Goal: Task Accomplishment & Management: Manage account settings

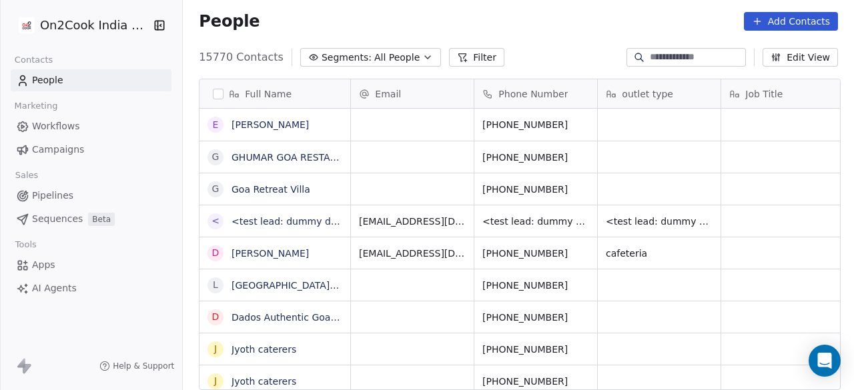
scroll to position [333, 663]
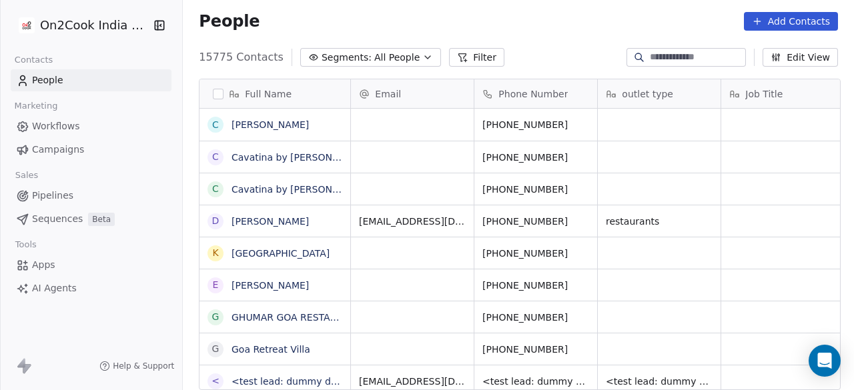
click at [650, 57] on input at bounding box center [696, 57] width 93 height 13
paste input "**********"
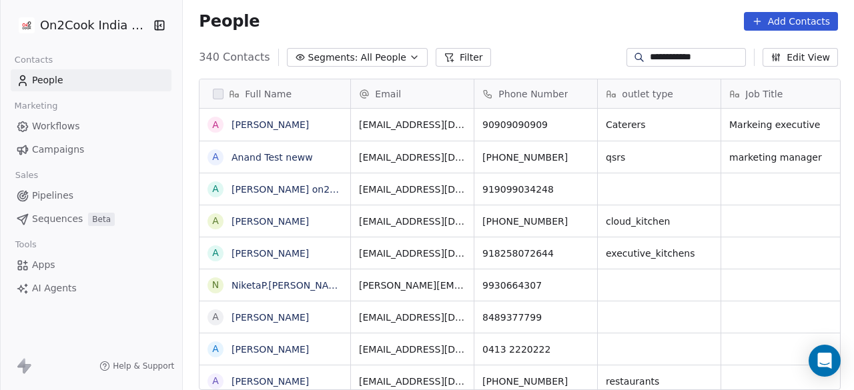
type input "**********"
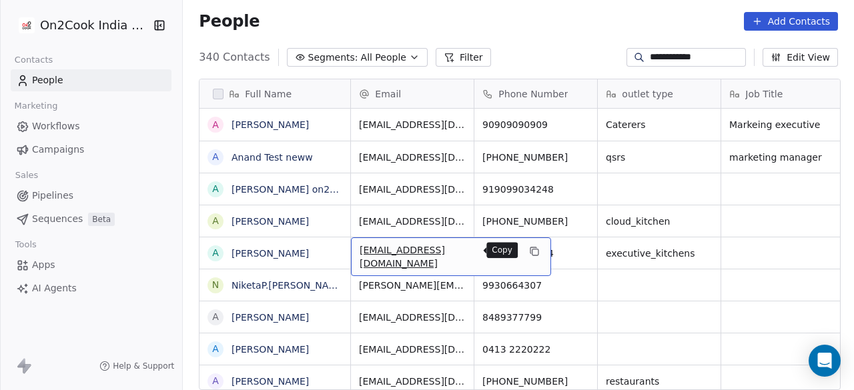
click at [529, 252] on icon "grid" at bounding box center [534, 251] width 11 height 11
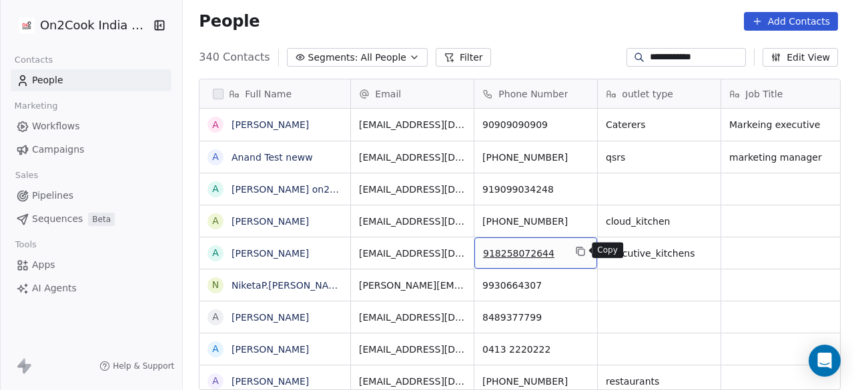
click at [583, 252] on icon "grid" at bounding box center [580, 251] width 11 height 11
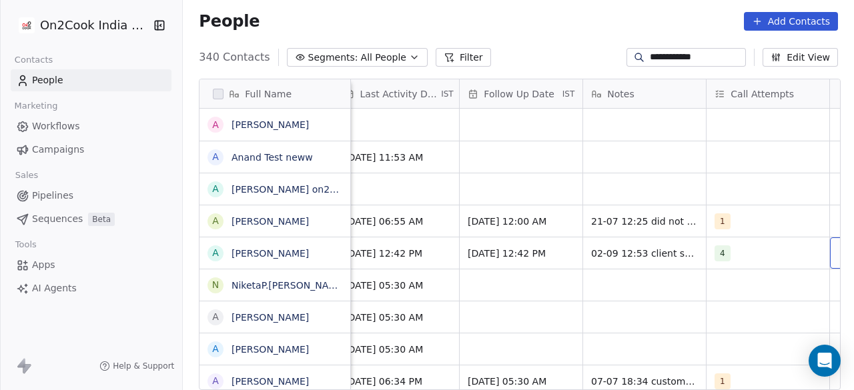
scroll to position [0, 2021]
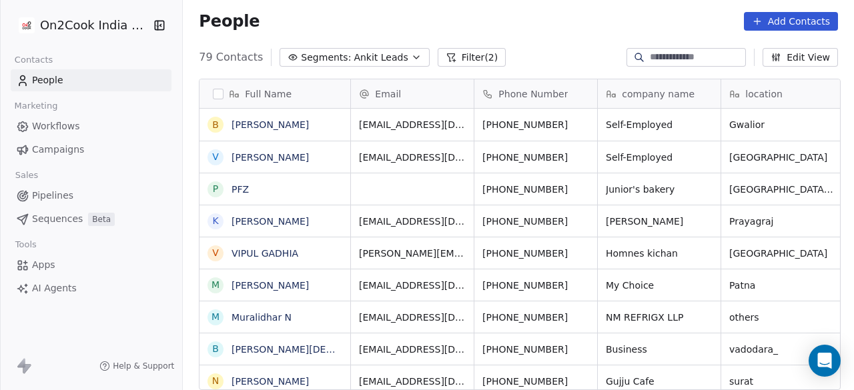
scroll to position [333, 663]
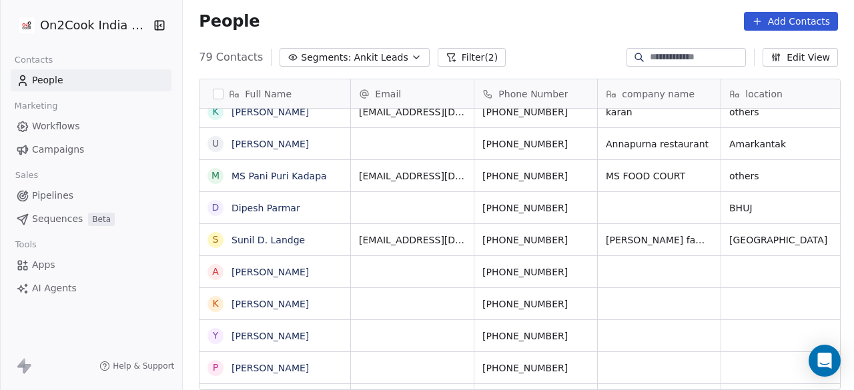
click at [544, 39] on div "People Add Contacts" at bounding box center [518, 21] width 671 height 51
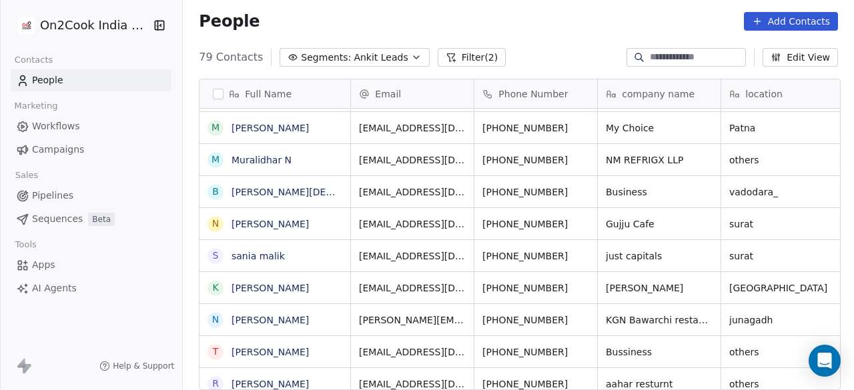
click at [446, 55] on button "Filter (2)" at bounding box center [472, 57] width 69 height 19
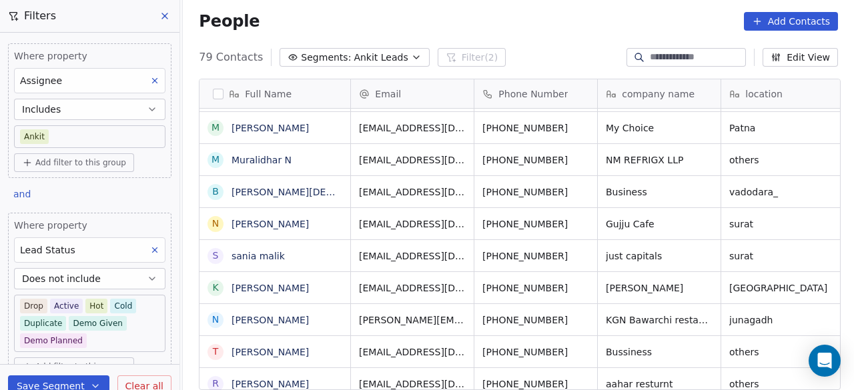
click at [147, 274] on icon "button" at bounding box center [152, 279] width 11 height 11
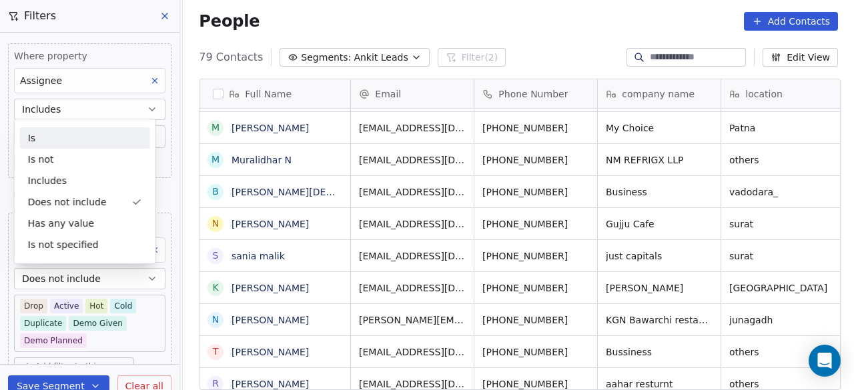
click at [76, 140] on div "Is" at bounding box center [85, 137] width 130 height 21
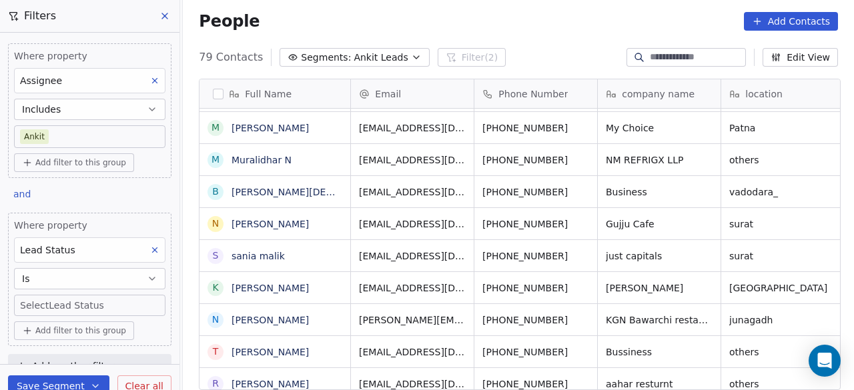
click at [71, 300] on body "On2Cook India Pvt. Ltd. Contacts People Marketing Workflows Campaigns Sales Pip…" at bounding box center [427, 195] width 854 height 390
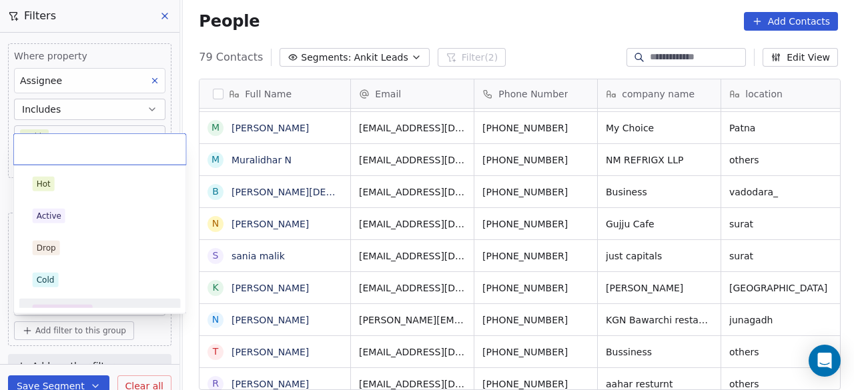
click at [145, 335] on html "On2Cook India Pvt. Ltd. Contacts People Marketing Workflows Campaigns Sales Pip…" at bounding box center [427, 195] width 854 height 390
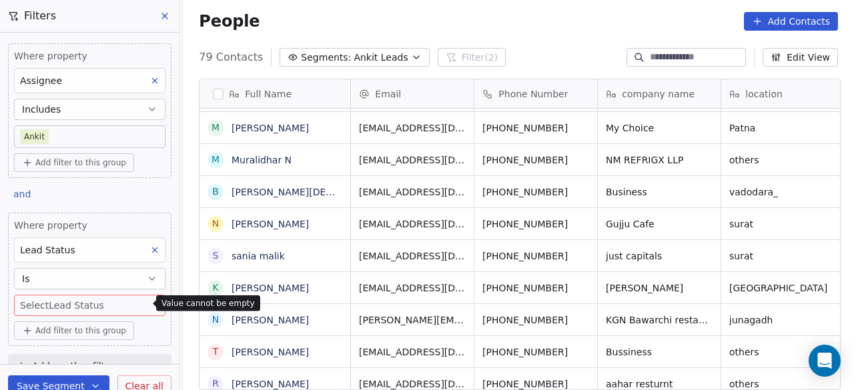
click at [125, 274] on button "Is" at bounding box center [89, 278] width 151 height 21
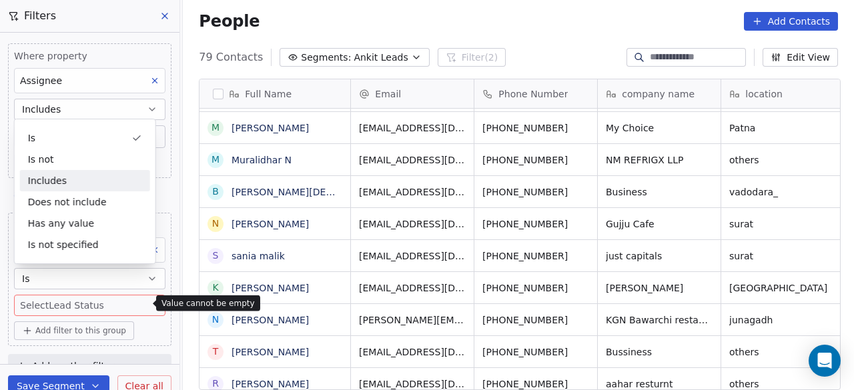
click at [58, 183] on div "Includes" at bounding box center [85, 180] width 130 height 21
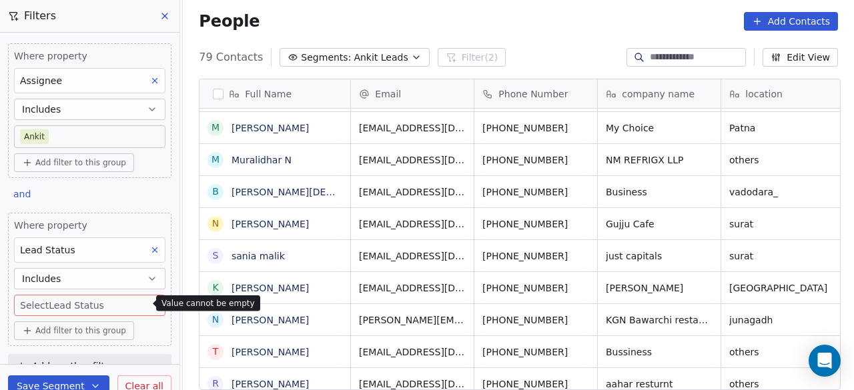
click at [93, 246] on div "Lead Status" at bounding box center [89, 249] width 151 height 25
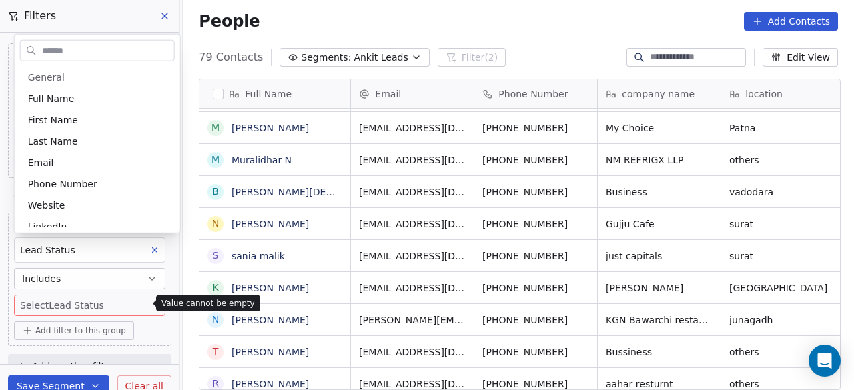
scroll to position [823, 0]
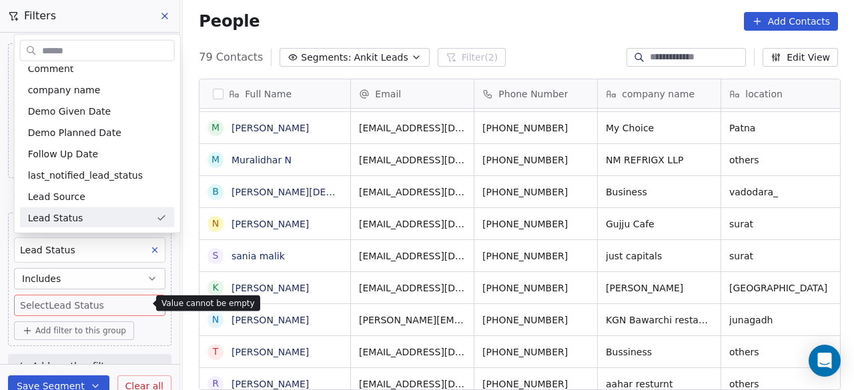
click at [141, 249] on html "On2Cook India Pvt. Ltd. Contacts People Marketing Workflows Campaigns Sales Pip…" at bounding box center [427, 195] width 854 height 390
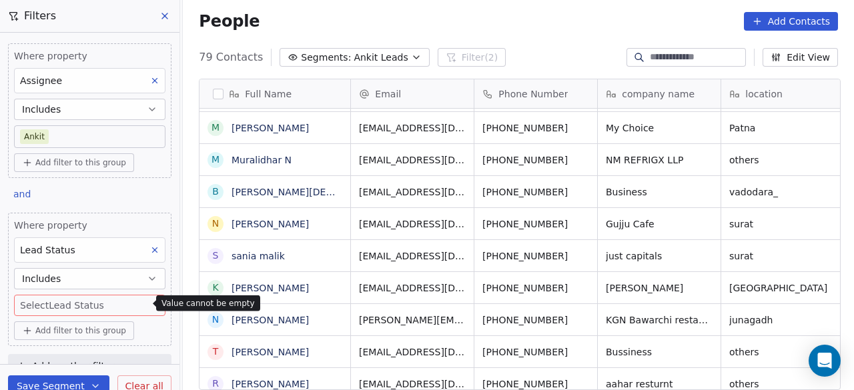
click at [153, 248] on icon at bounding box center [155, 250] width 5 height 5
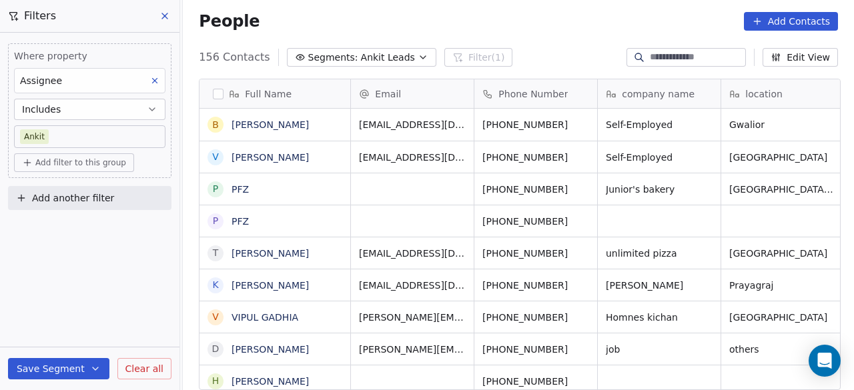
scroll to position [333, 663]
click at [75, 165] on span "Add filter to this group" at bounding box center [80, 162] width 91 height 11
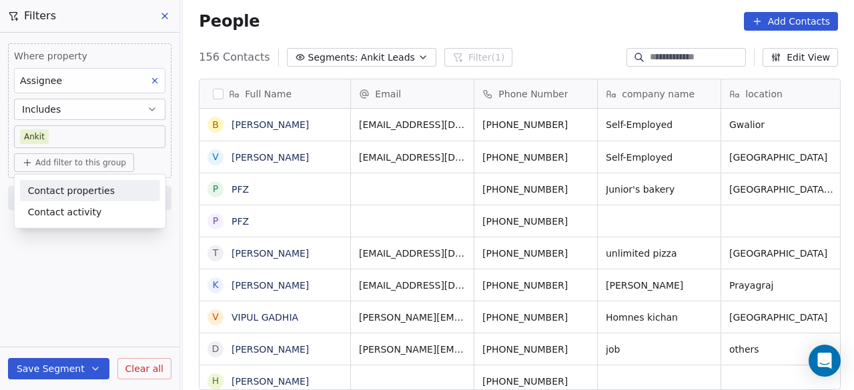
click at [75, 187] on span "Contact properties" at bounding box center [71, 190] width 87 height 14
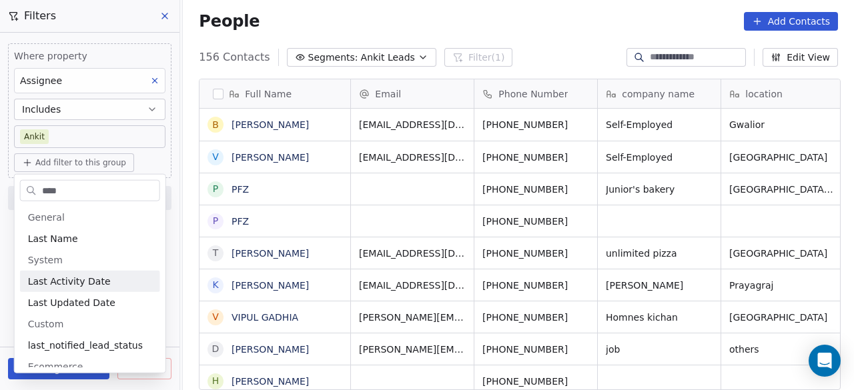
type input "****"
click at [79, 276] on span "Last Activity Date" at bounding box center [69, 281] width 83 height 13
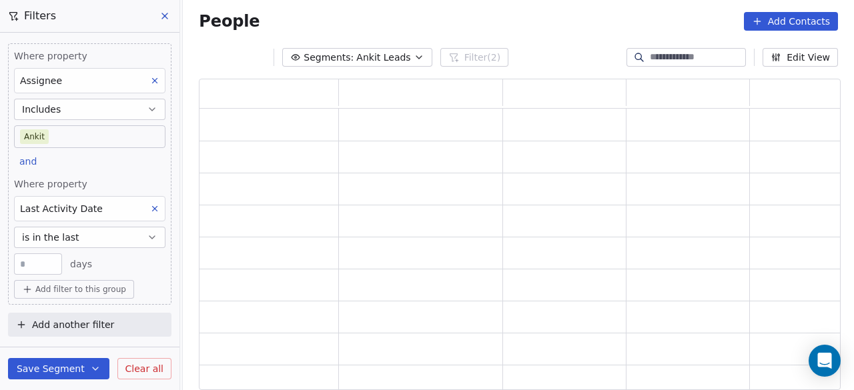
scroll to position [301, 631]
click at [43, 260] on input "**" at bounding box center [37, 265] width 41 height 10
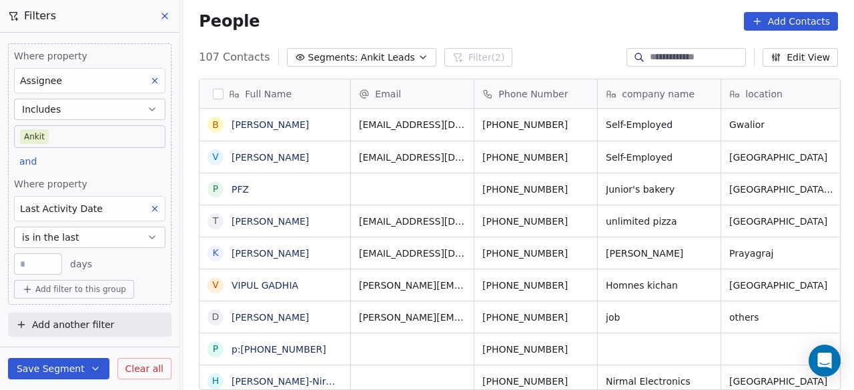
scroll to position [333, 663]
click at [77, 264] on span "days" at bounding box center [81, 264] width 22 height 13
click at [43, 260] on input "**" at bounding box center [37, 265] width 41 height 10
click at [78, 266] on span "days" at bounding box center [81, 264] width 22 height 13
click at [93, 236] on button "is in the last" at bounding box center [89, 237] width 151 height 21
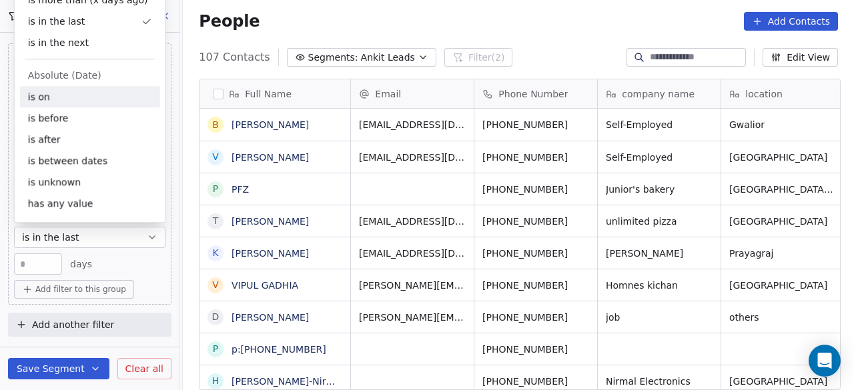
click at [77, 98] on div "is on" at bounding box center [90, 96] width 140 height 21
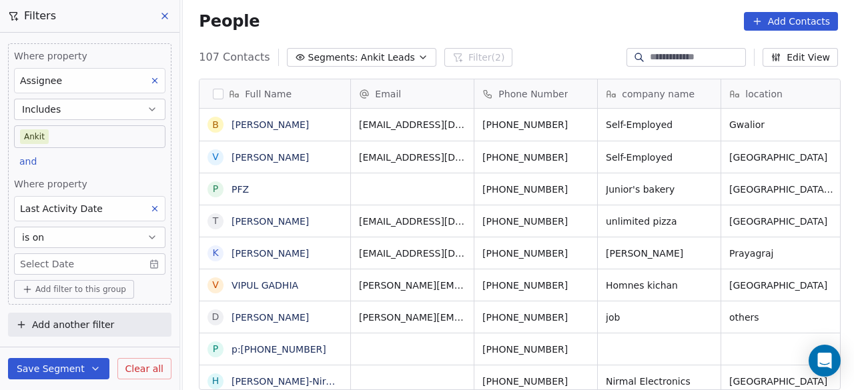
click at [81, 261] on body "On2Cook India Pvt. Ltd. Contacts People Marketing Workflows Campaigns Sales Pip…" at bounding box center [427, 195] width 854 height 390
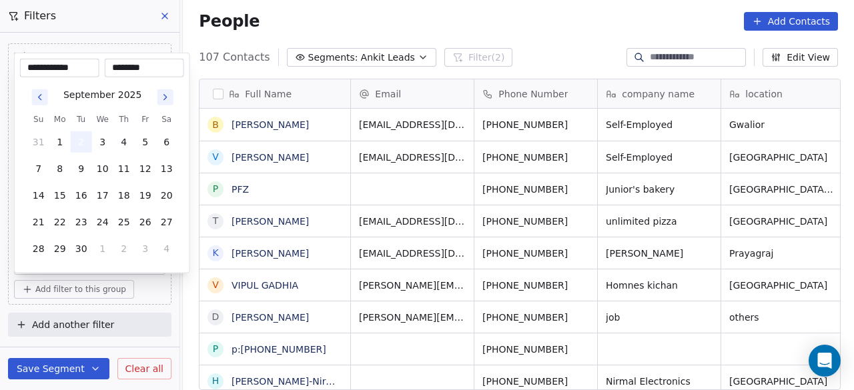
click at [81, 142] on button "2" at bounding box center [81, 141] width 21 height 21
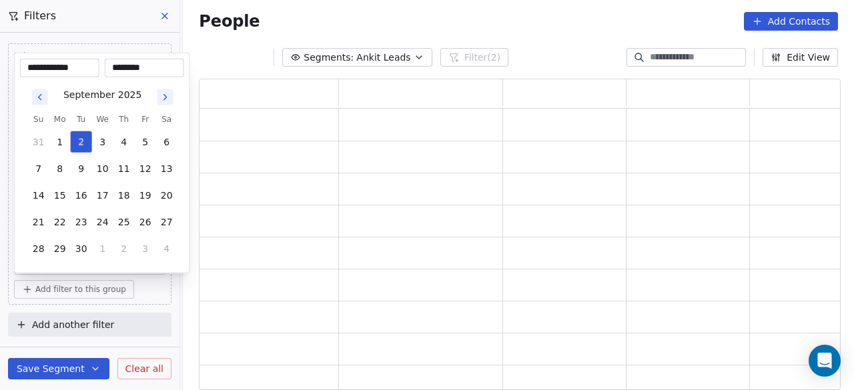
click at [138, 291] on html "**********" at bounding box center [427, 195] width 854 height 390
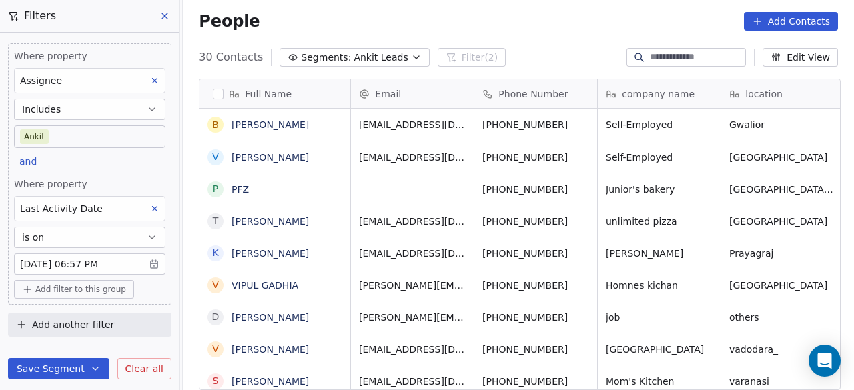
click at [99, 289] on span "Add filter to this group" at bounding box center [80, 289] width 91 height 11
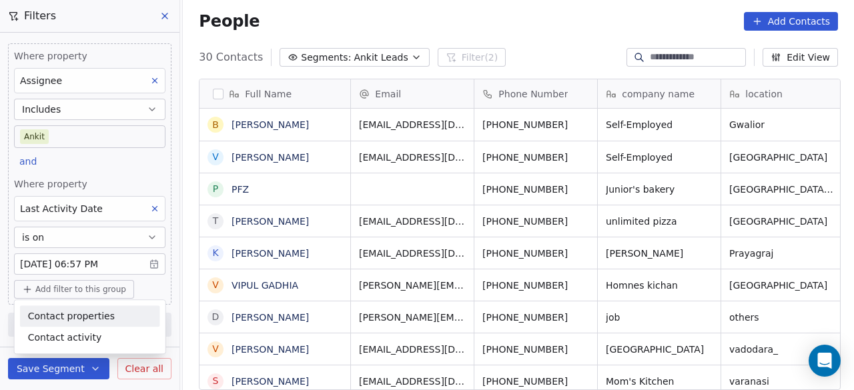
click at [92, 318] on span "Contact properties" at bounding box center [71, 317] width 87 height 14
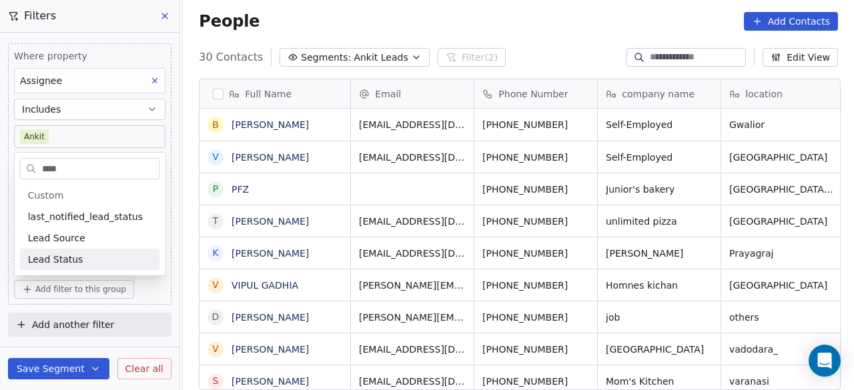
type input "****"
click at [86, 257] on div "Lead Status" at bounding box center [90, 259] width 124 height 13
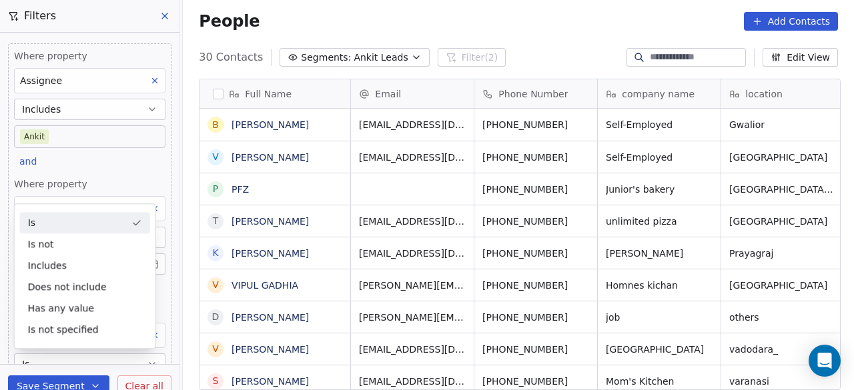
click at [73, 219] on div "Is" at bounding box center [85, 222] width 130 height 21
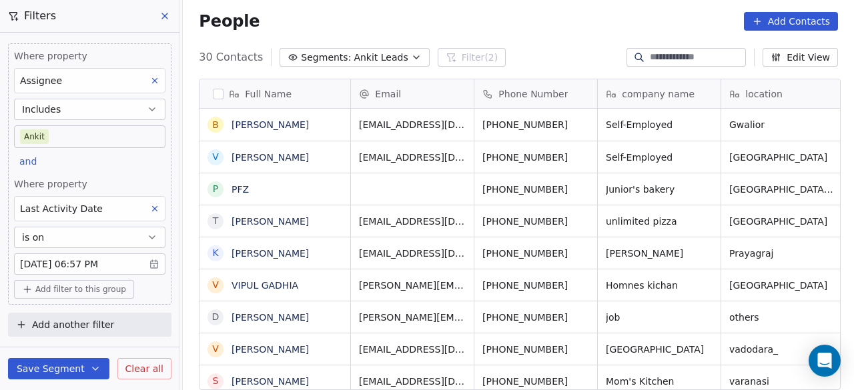
click at [103, 285] on span "Add filter to this group" at bounding box center [80, 289] width 91 height 11
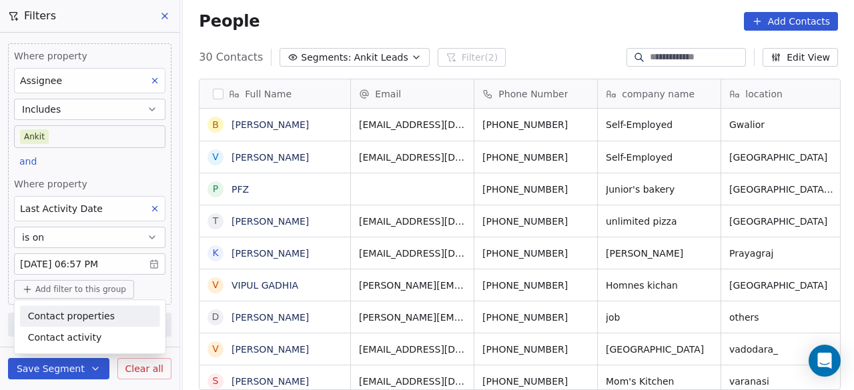
click at [93, 319] on span "Contact properties" at bounding box center [71, 317] width 87 height 14
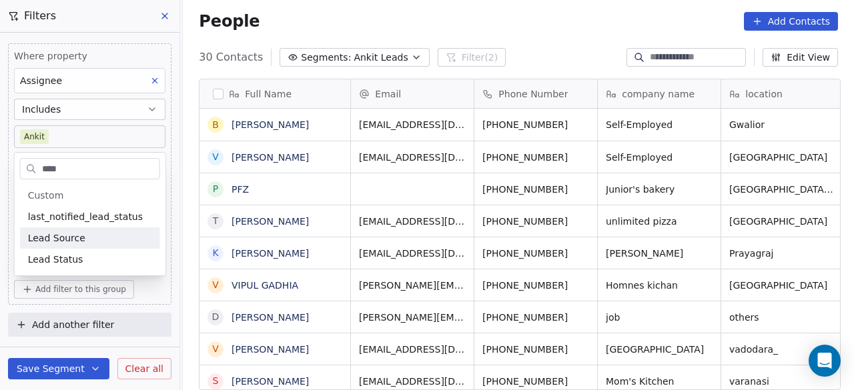
type input "****"
click at [65, 245] on div "Lead Source" at bounding box center [90, 237] width 140 height 21
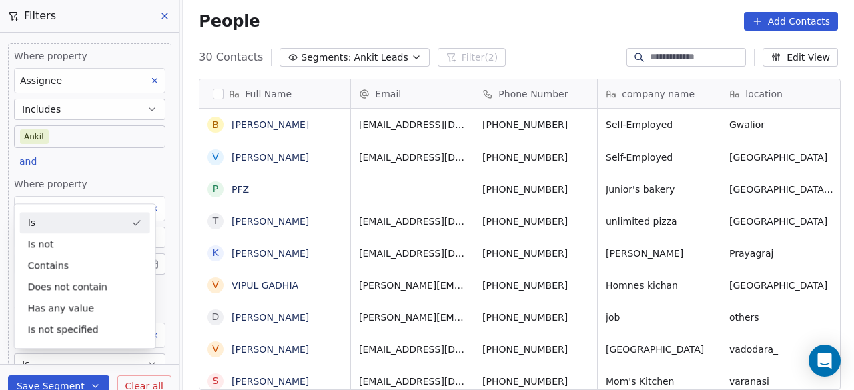
click at [161, 185] on div "Where property Assignee Includes Ankit and Where property Last Activity Date is…" at bounding box center [89, 237] width 163 height 388
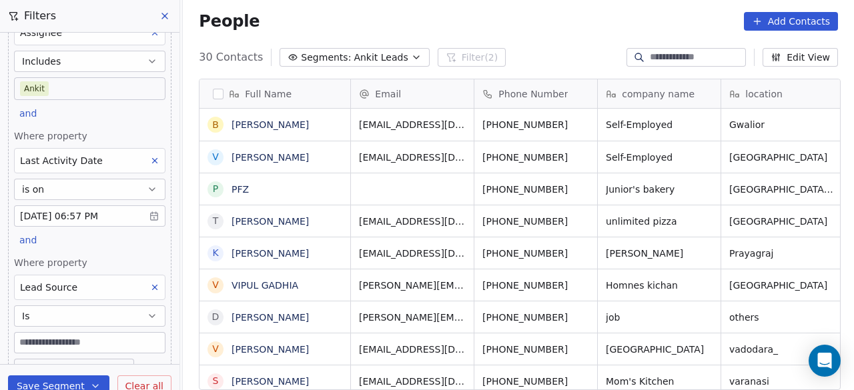
scroll to position [101, 0]
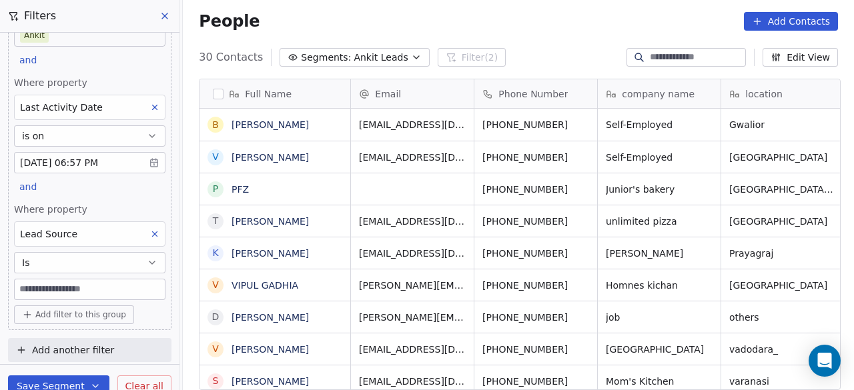
click at [150, 229] on icon at bounding box center [154, 233] width 9 height 9
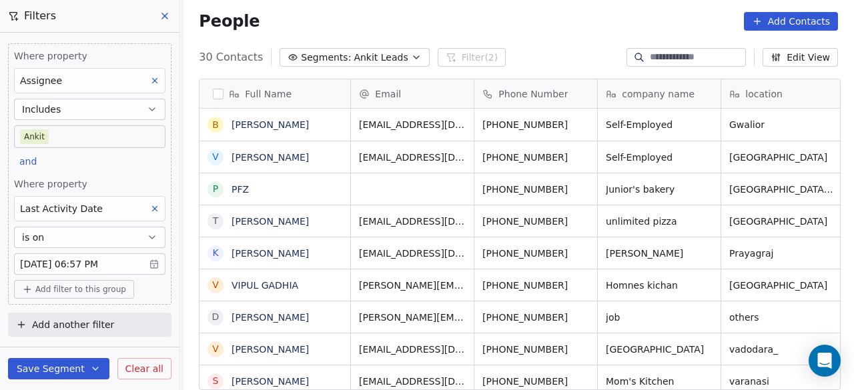
click at [83, 286] on span "Add filter to this group" at bounding box center [80, 289] width 91 height 11
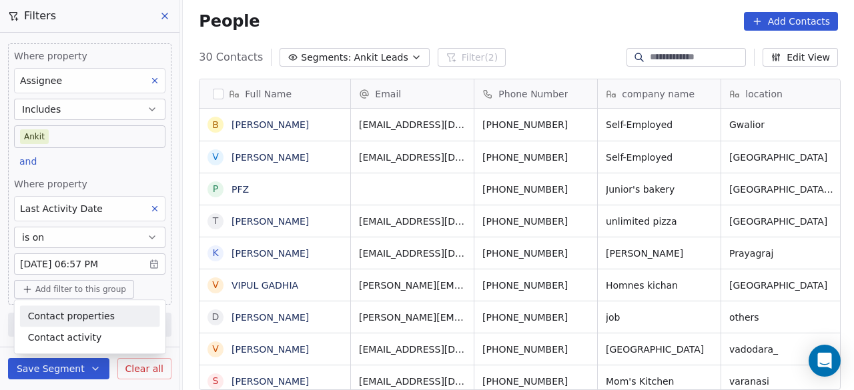
click at [76, 312] on span "Contact properties" at bounding box center [71, 317] width 87 height 14
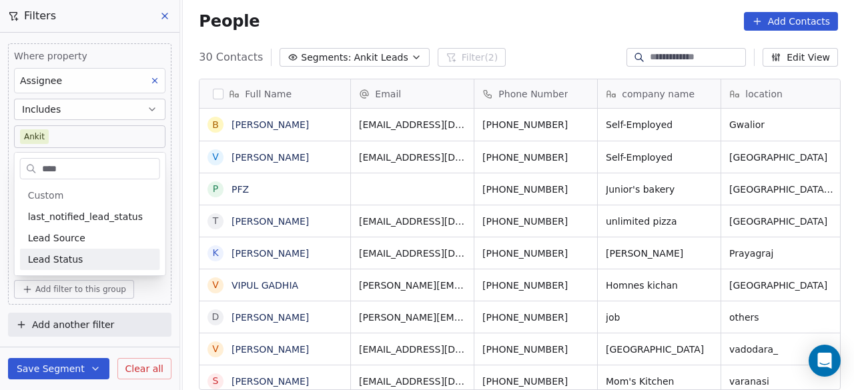
type input "****"
click at [83, 258] on div "Lead Status" at bounding box center [90, 259] width 124 height 13
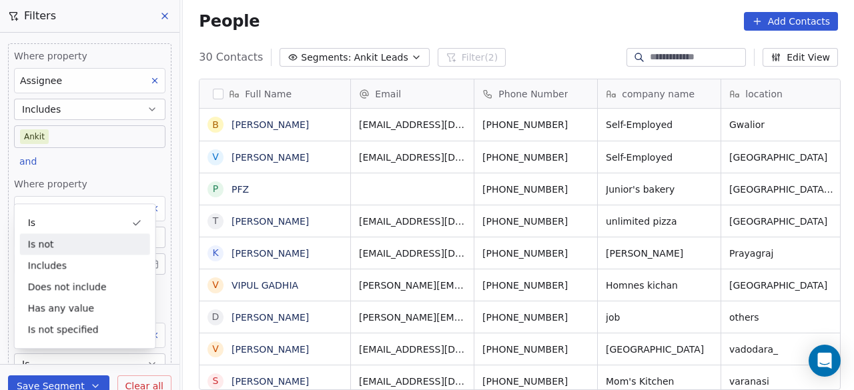
click at [162, 243] on div "Where property Assignee Includes Ankit and Where property Last Activity Date is…" at bounding box center [89, 199] width 179 height 332
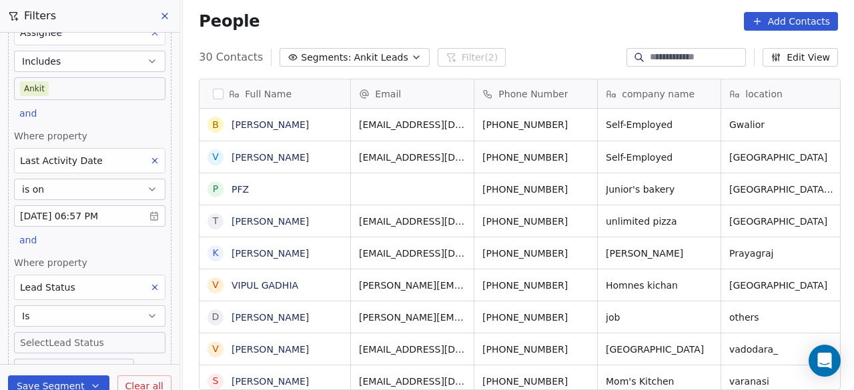
scroll to position [67, 0]
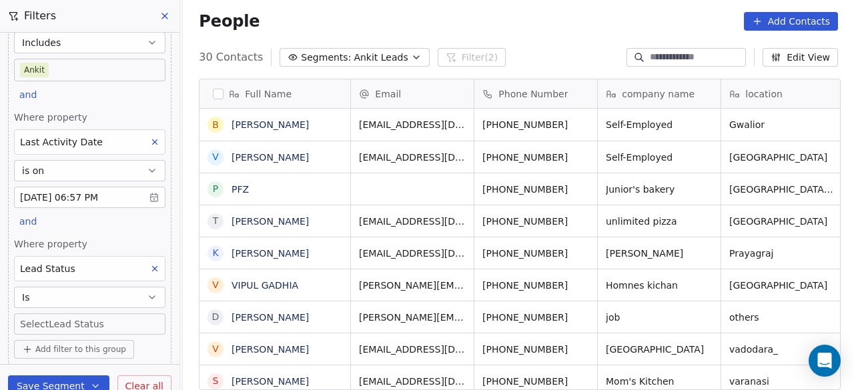
click at [56, 324] on body "On2Cook India Pvt. Ltd. Contacts People Marketing Workflows Campaigns Sales Pip…" at bounding box center [427, 195] width 854 height 390
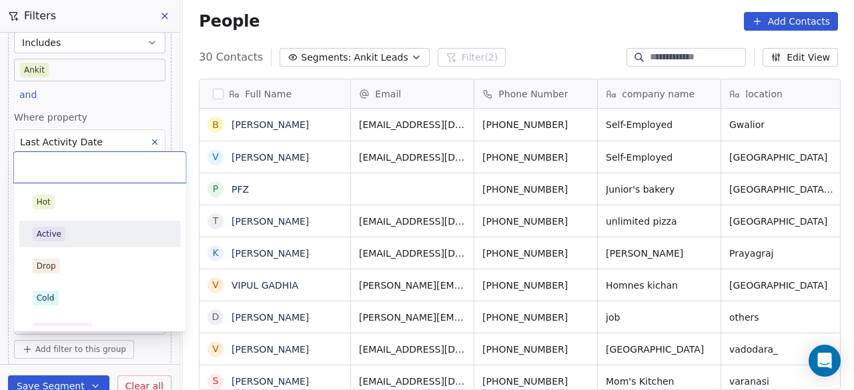
click at [64, 234] on div "Active" at bounding box center [100, 234] width 135 height 15
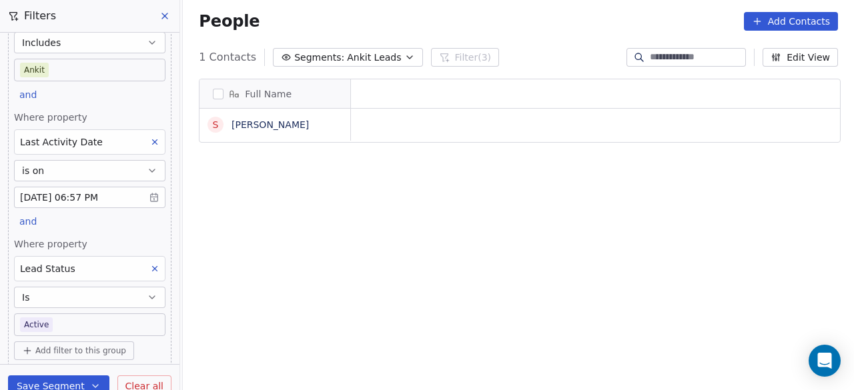
scroll to position [333, 663]
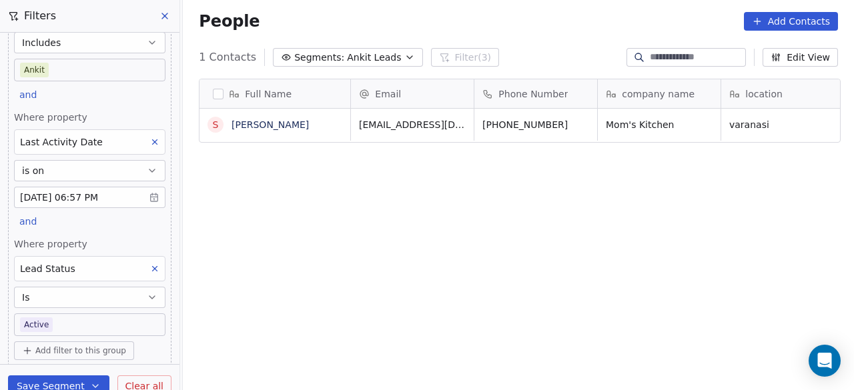
click at [62, 318] on body "On2Cook India Pvt. Ltd. Contacts People Marketing Workflows Campaigns Sales Pip…" at bounding box center [427, 195] width 854 height 390
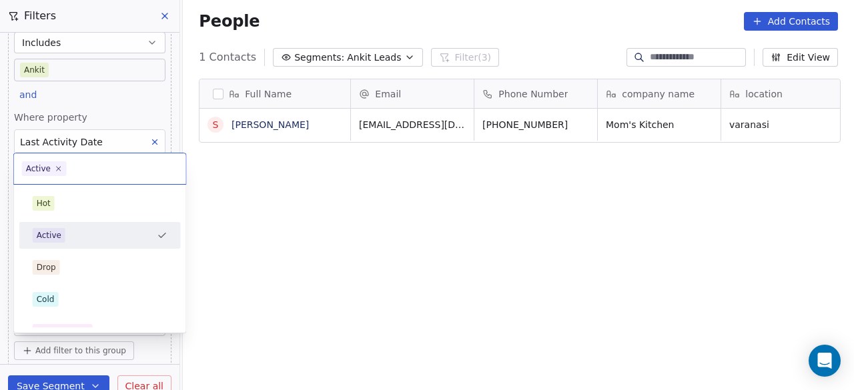
click at [71, 235] on div "Active" at bounding box center [92, 235] width 119 height 15
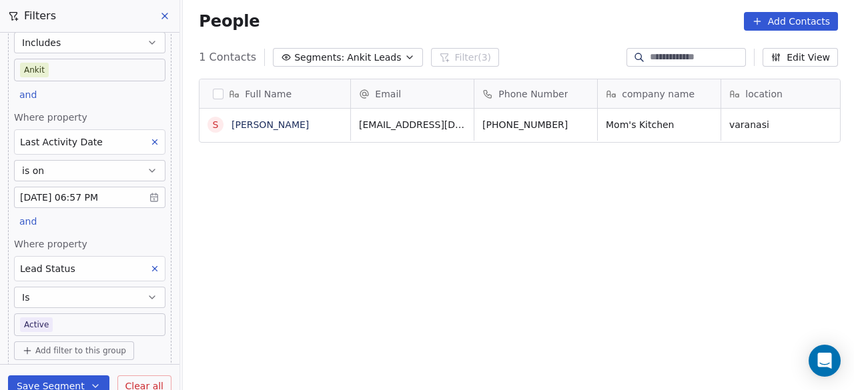
click at [65, 320] on body "On2Cook India Pvt. Ltd. Contacts People Marketing Workflows Campaigns Sales Pip…" at bounding box center [427, 195] width 854 height 390
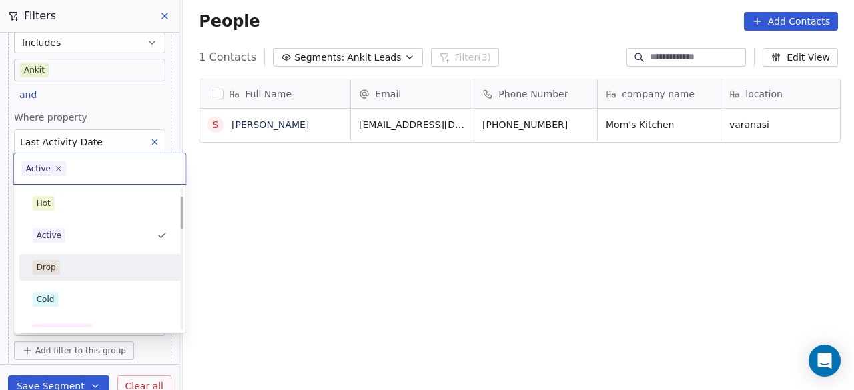
scroll to position [67, 0]
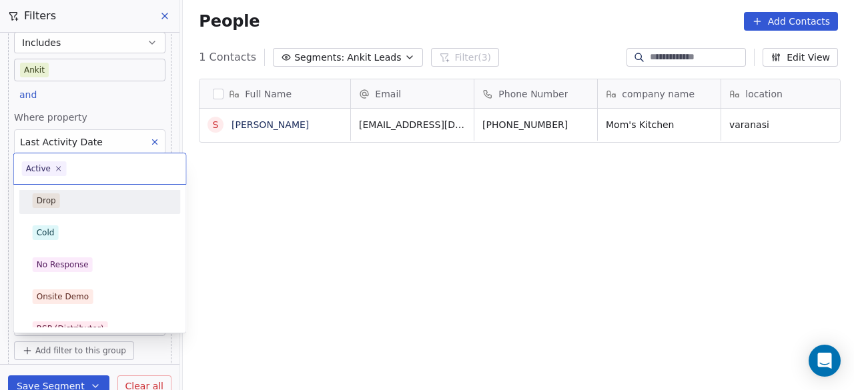
click at [76, 264] on div "No Response" at bounding box center [63, 265] width 52 height 12
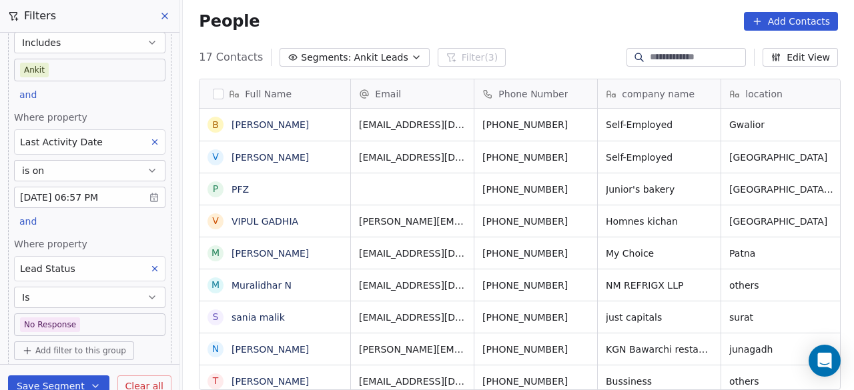
scroll to position [333, 663]
click at [119, 328] on body "On2Cook India Pvt. Ltd. Contacts People Marketing Workflows Campaigns Sales Pip…" at bounding box center [427, 195] width 854 height 390
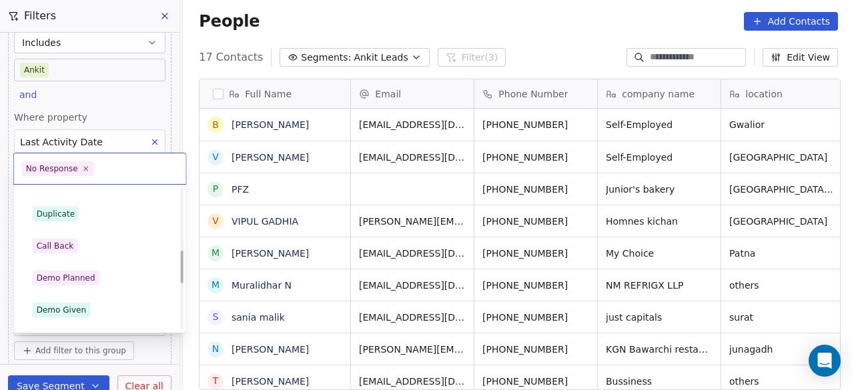
scroll to position [267, 0]
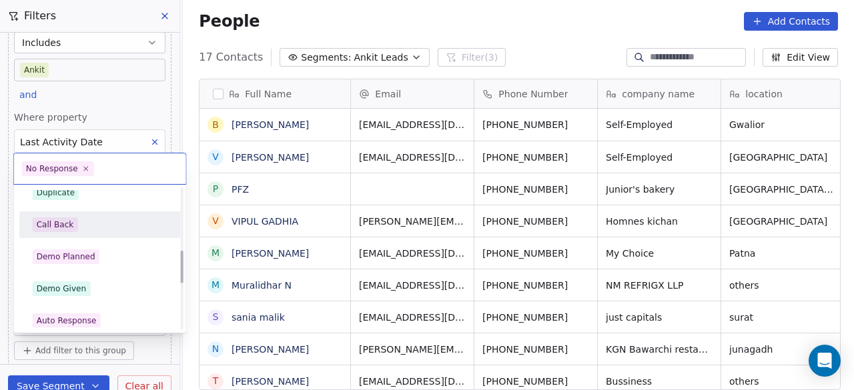
click at [98, 230] on div "Call Back" at bounding box center [100, 224] width 135 height 15
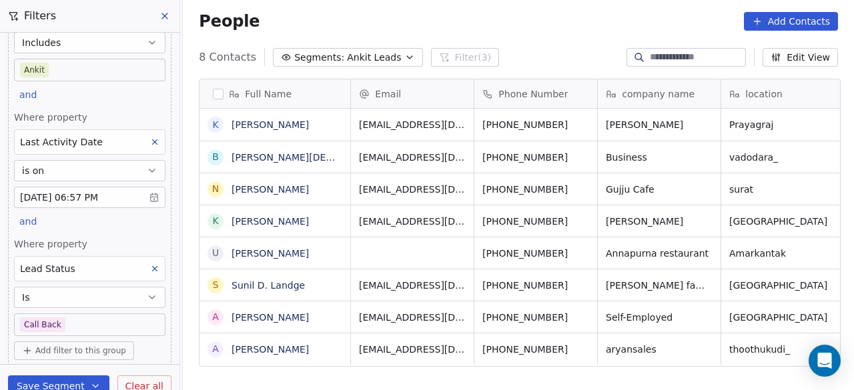
scroll to position [333, 663]
click at [85, 316] on body "On2Cook India Pvt. Ltd. Contacts People Marketing Workflows Campaigns Sales Pip…" at bounding box center [427, 195] width 854 height 390
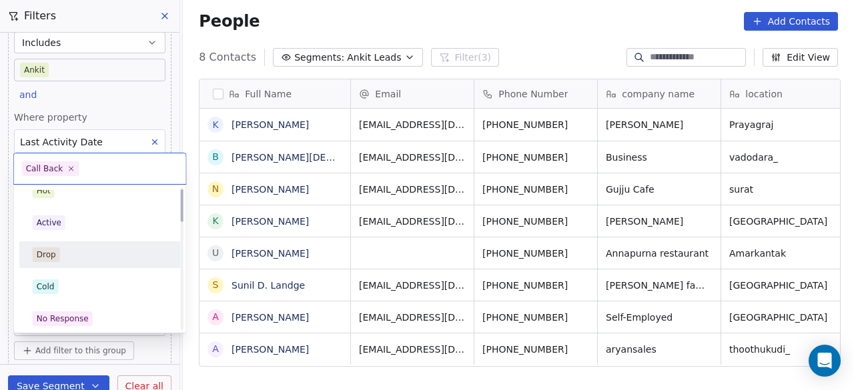
scroll to position [0, 0]
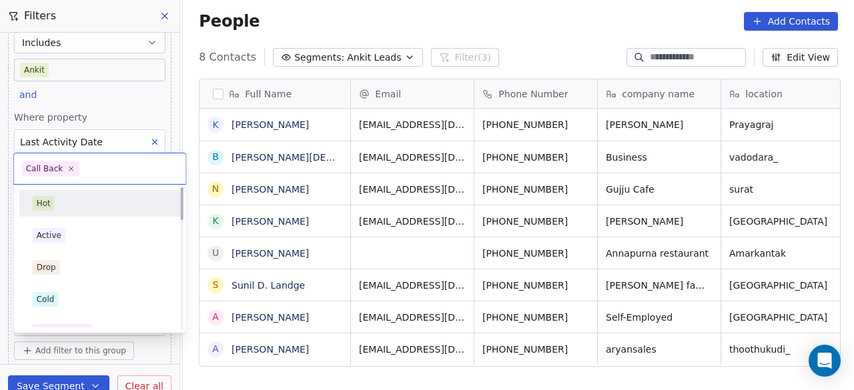
click at [71, 207] on div "Hot" at bounding box center [100, 203] width 135 height 15
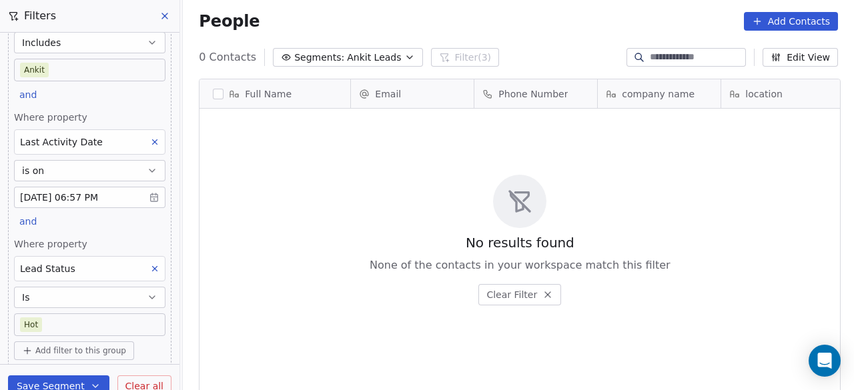
scroll to position [333, 663]
click at [98, 319] on body "On2Cook India Pvt. Ltd. Contacts People Marketing Workflows Campaigns Sales Pip…" at bounding box center [427, 195] width 854 height 390
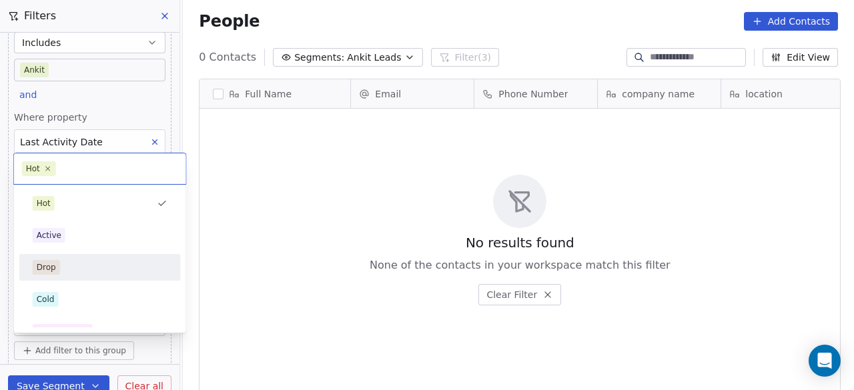
click at [80, 265] on div "Drop" at bounding box center [100, 267] width 135 height 15
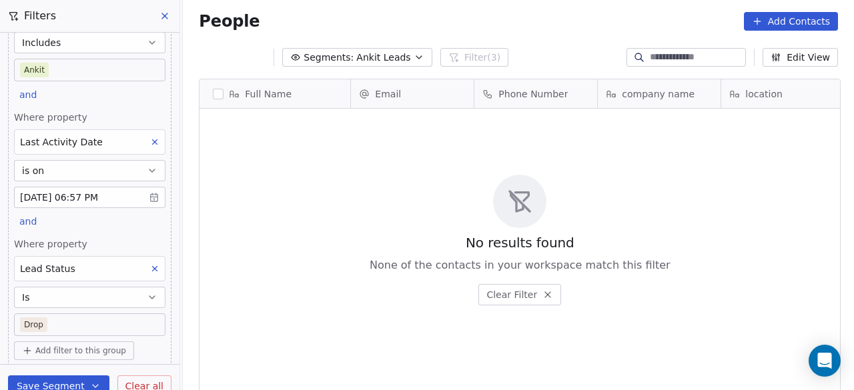
click at [77, 318] on body "On2Cook India Pvt. Ltd. Contacts People Marketing Workflows Campaigns Sales Pip…" at bounding box center [427, 195] width 854 height 390
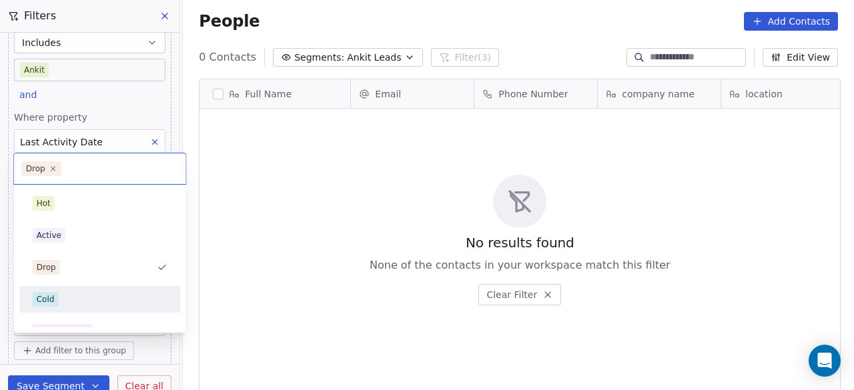
click at [70, 304] on div "Cold" at bounding box center [100, 299] width 135 height 15
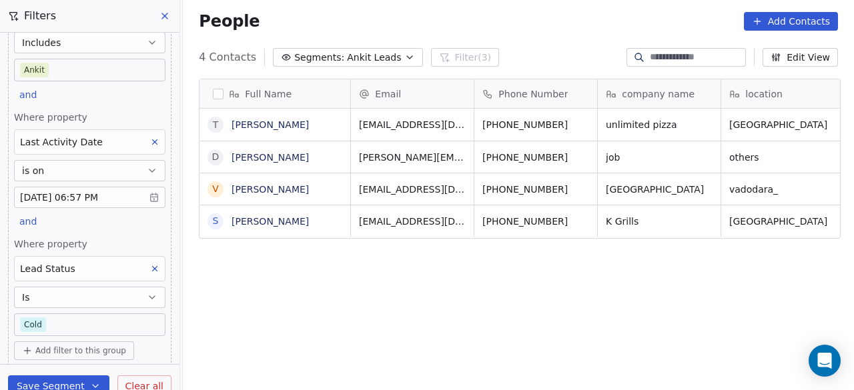
click at [80, 321] on body "On2Cook India Pvt. Ltd. Contacts People Marketing Workflows Campaigns Sales Pip…" at bounding box center [427, 195] width 854 height 390
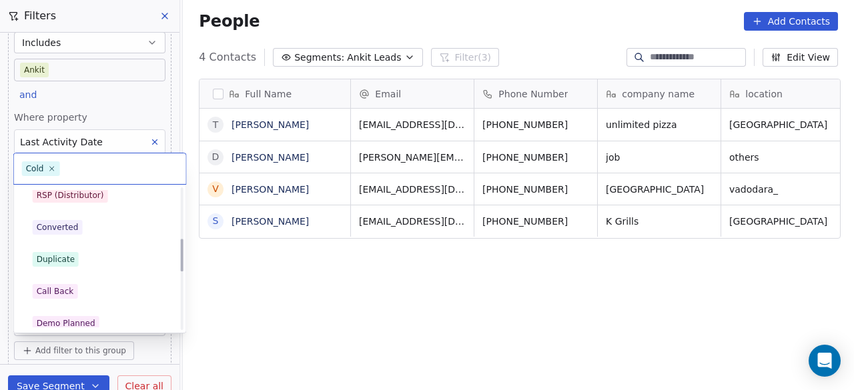
scroll to position [267, 0]
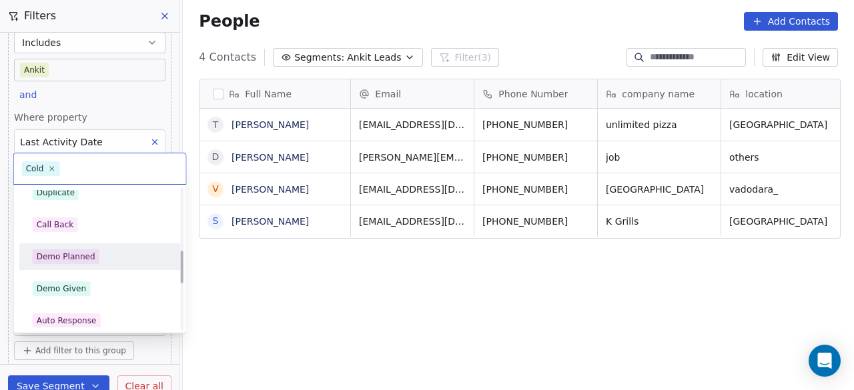
click at [92, 255] on span "Demo Planned" at bounding box center [66, 257] width 67 height 15
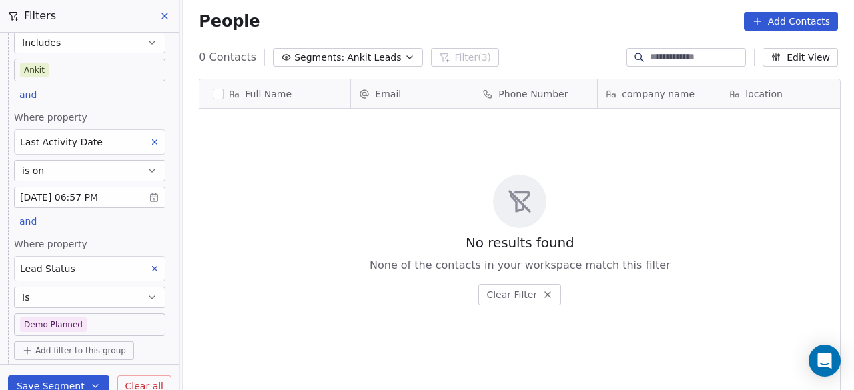
scroll to position [333, 663]
click at [131, 318] on body "On2Cook India Pvt. Ltd. Contacts People Marketing Workflows Campaigns Sales Pip…" at bounding box center [427, 195] width 854 height 390
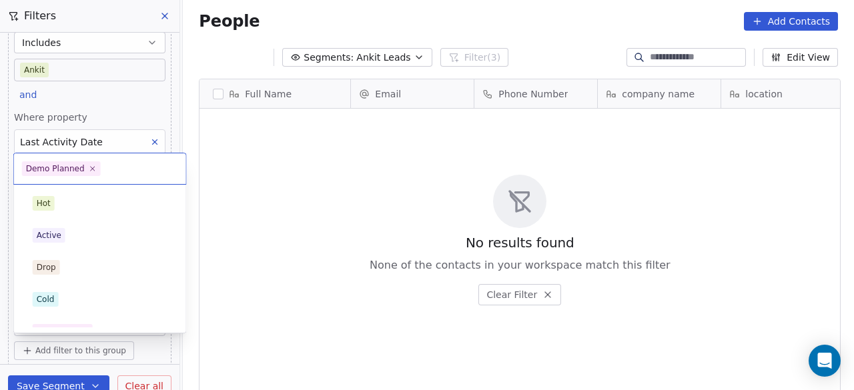
scroll to position [209, 0]
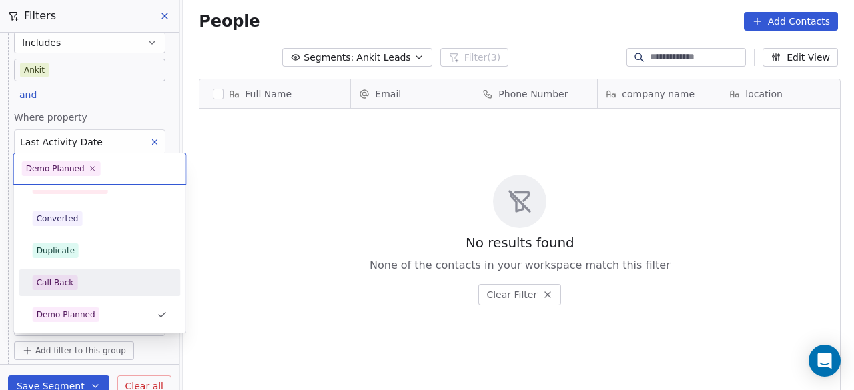
click at [111, 282] on div "Call Back" at bounding box center [100, 283] width 135 height 15
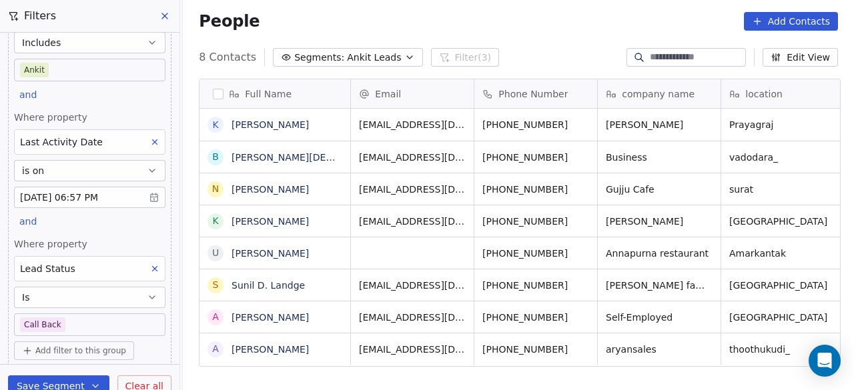
click at [87, 327] on body "On2Cook India Pvt. Ltd. Contacts People Marketing Workflows Campaigns Sales Pip…" at bounding box center [427, 195] width 854 height 390
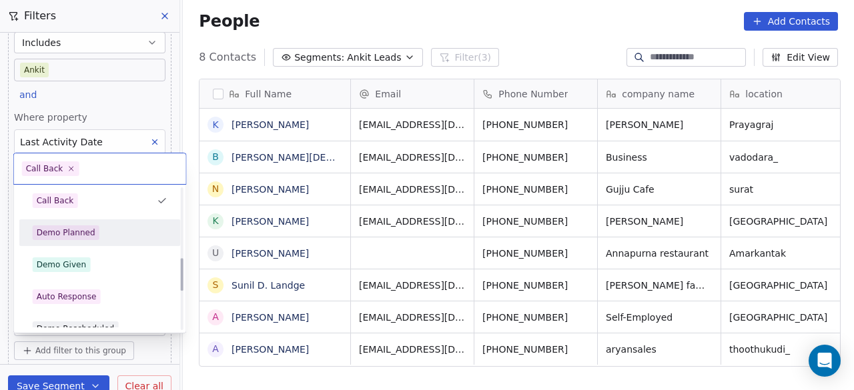
scroll to position [310, 0]
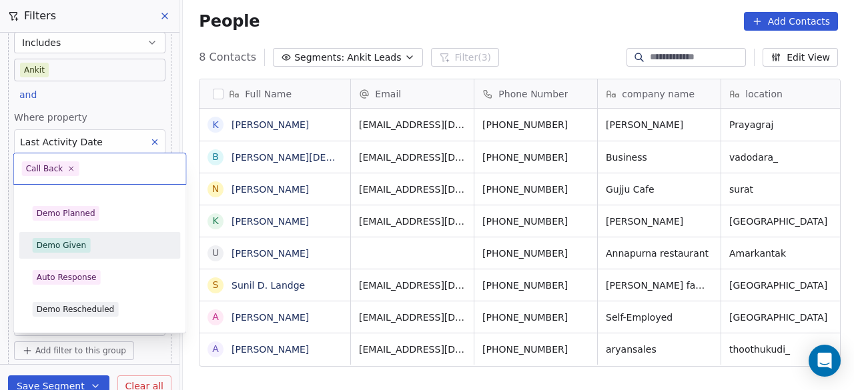
click at [105, 252] on div "Demo Given" at bounding box center [100, 245] width 151 height 21
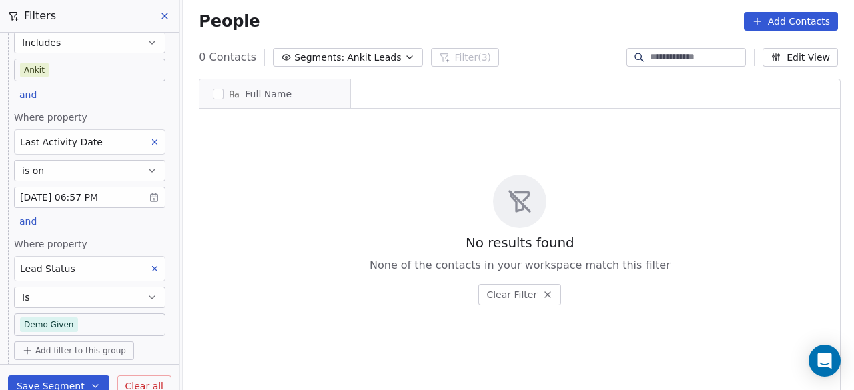
scroll to position [333, 663]
